Goal: Transaction & Acquisition: Subscribe to service/newsletter

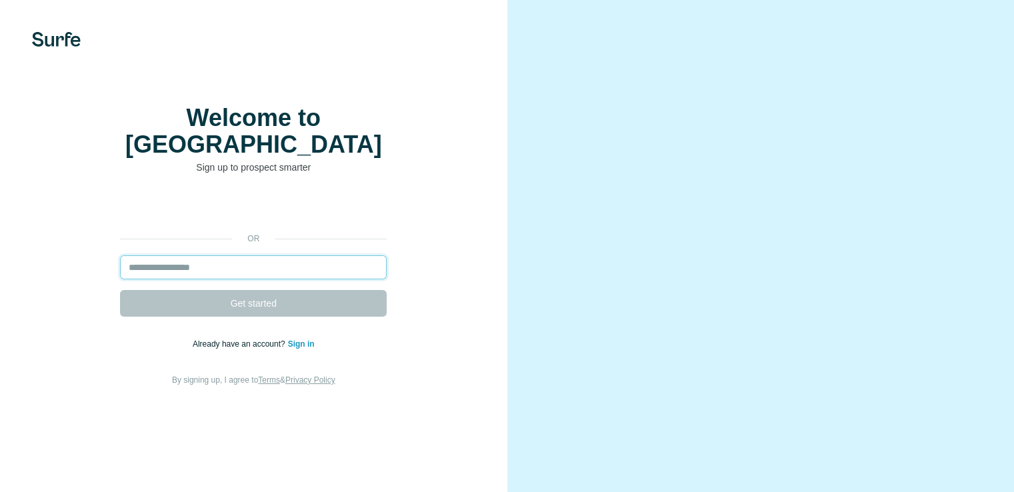
click at [201, 279] on input "email" at bounding box center [253, 267] width 267 height 24
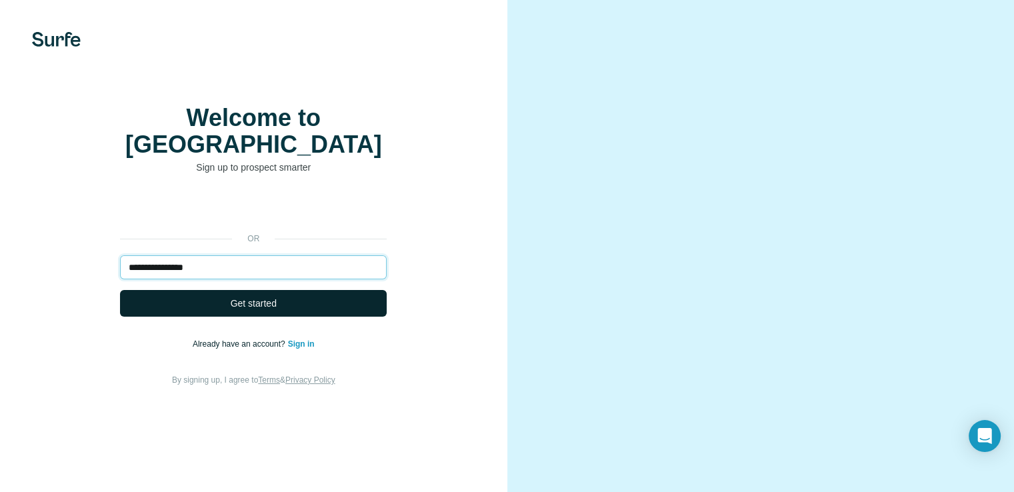
type input "**********"
click at [273, 310] on span "Get started" at bounding box center [254, 303] width 46 height 13
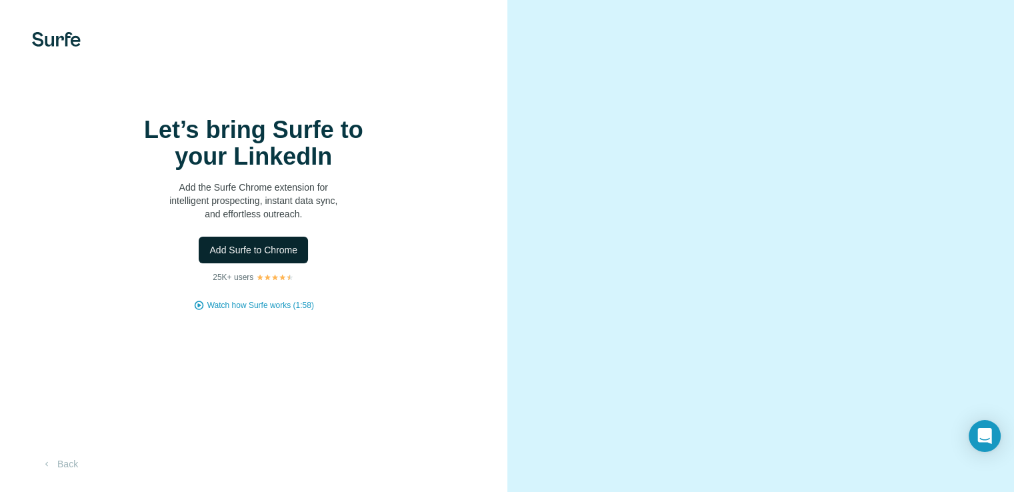
click at [253, 257] on span "Add Surfe to Chrome" at bounding box center [253, 249] width 88 height 13
click at [246, 257] on span "Add Surfe to Chrome" at bounding box center [253, 249] width 88 height 13
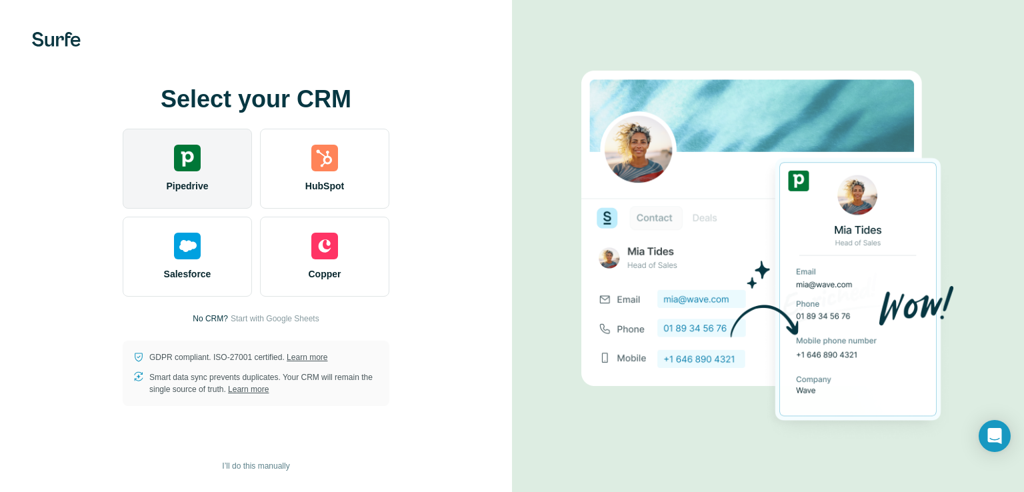
click at [187, 163] on img at bounding box center [187, 158] width 27 height 27
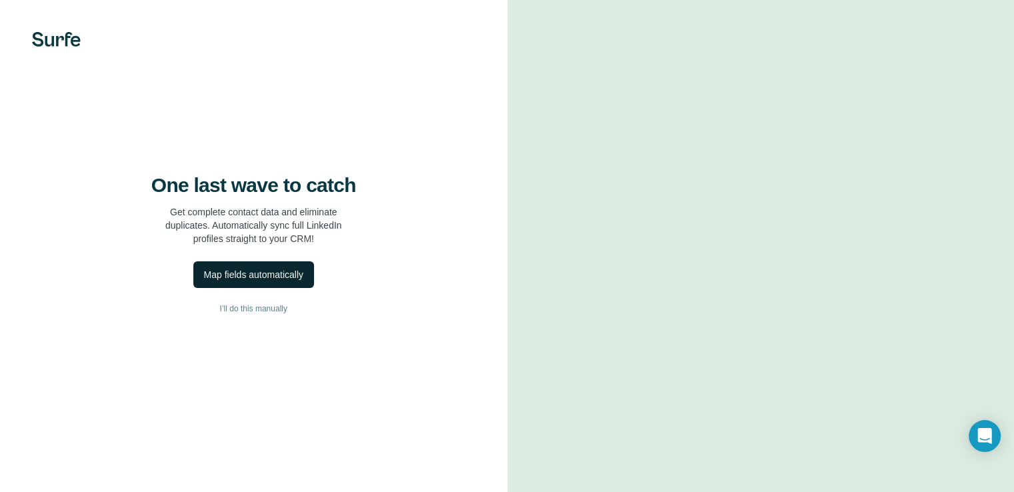
click at [251, 281] on div "Map fields automatically" at bounding box center [253, 274] width 99 height 13
